Goal: Information Seeking & Learning: Learn about a topic

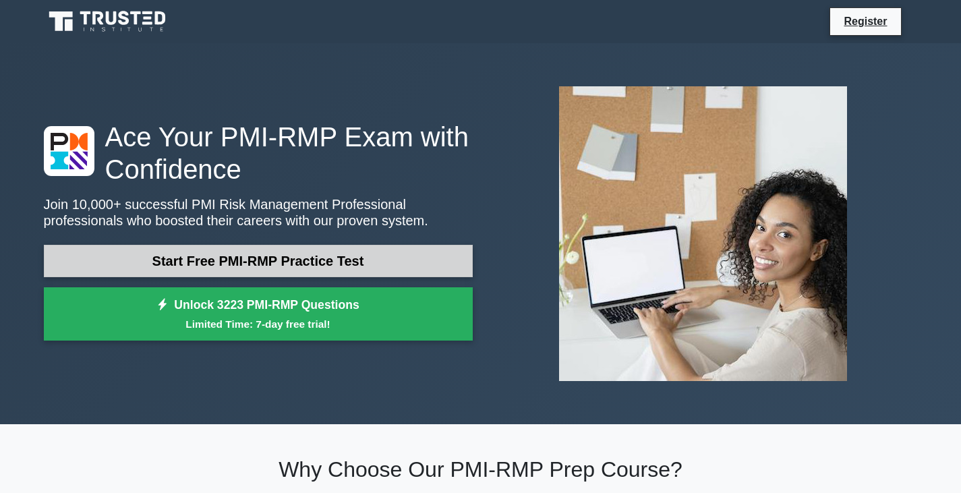
click at [308, 262] on link "Start Free PMI-RMP Practice Test" at bounding box center [258, 261] width 429 height 32
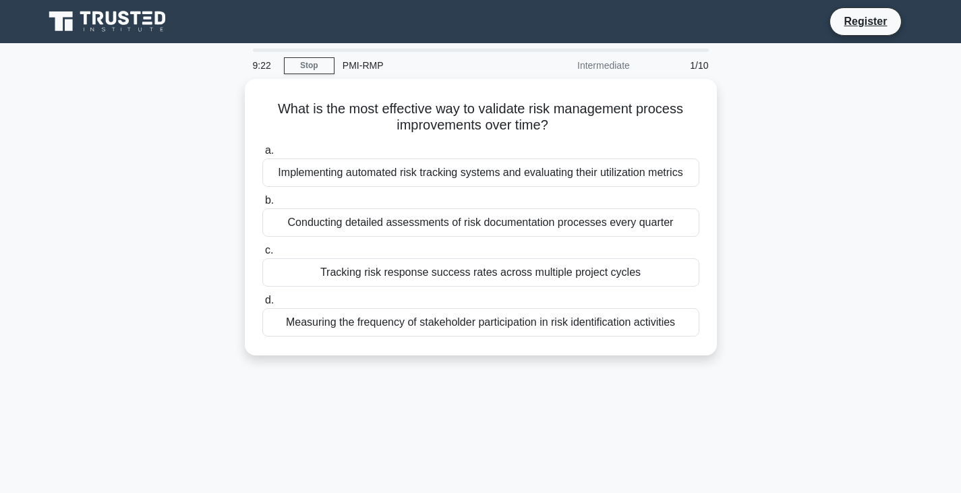
drag, startPoint x: 450, startPoint y: 266, endPoint x: 752, endPoint y: 179, distance: 314.5
click at [752, 179] on div "What is the most effective way to validate risk management process improvements…" at bounding box center [481, 225] width 890 height 293
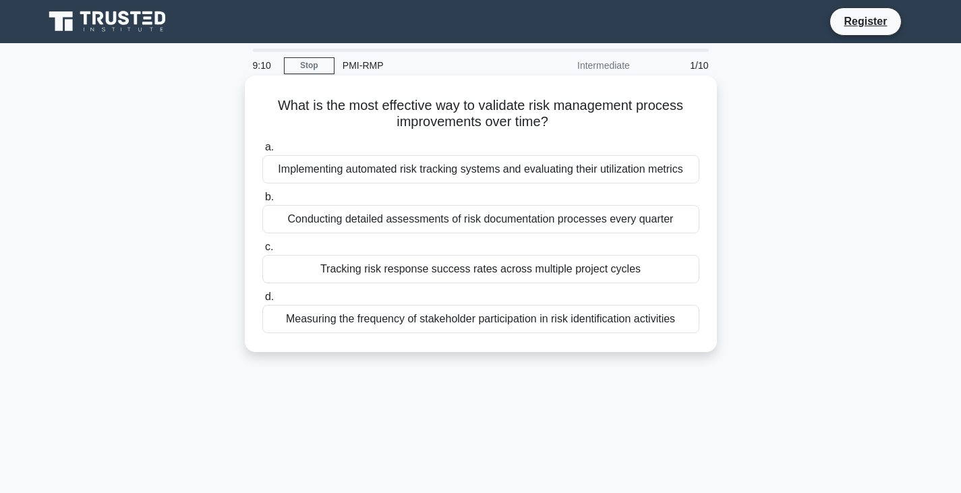
click at [528, 271] on div "Tracking risk response success rates across multiple project cycles" at bounding box center [480, 269] width 437 height 28
click at [262, 252] on input "c. Tracking risk response success rates across multiple project cycles" at bounding box center [262, 247] width 0 height 9
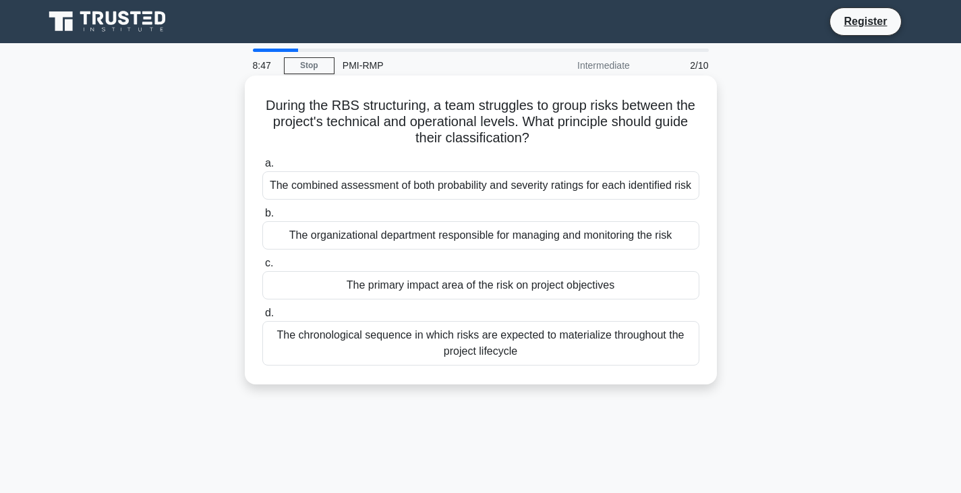
click at [476, 340] on div "The chronological sequence in which risks are expected to materialize throughou…" at bounding box center [480, 343] width 437 height 45
click at [262, 318] on input "d. The chronological sequence in which risks are expected to materialize throug…" at bounding box center [262, 313] width 0 height 9
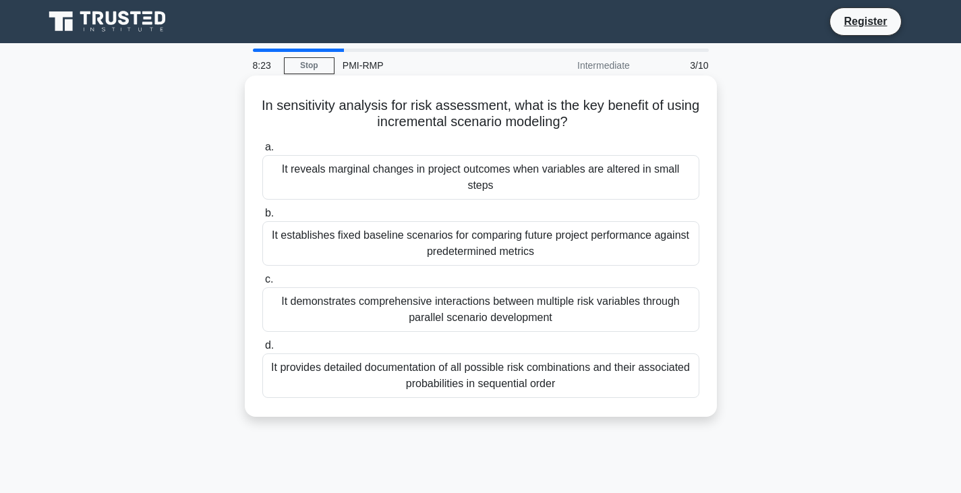
click at [507, 361] on div "It provides detailed documentation of all possible risk combinations and their …" at bounding box center [480, 375] width 437 height 45
click at [262, 350] on input "d. It provides detailed documentation of all possible risk combinations and the…" at bounding box center [262, 345] width 0 height 9
